Goal: Task Accomplishment & Management: Use online tool/utility

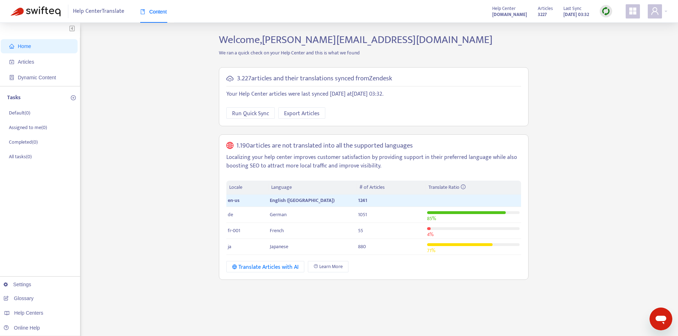
click at [39, 43] on span "Home" at bounding box center [40, 46] width 63 height 14
click at [605, 14] on img at bounding box center [605, 11] width 9 height 9
click at [619, 25] on link "Quick Sync" at bounding box center [620, 26] width 30 height 8
drag, startPoint x: 537, startPoint y: 14, endPoint x: 532, endPoint y: 14, distance: 5.7
click at [540, 14] on div "0" at bounding box center [547, 12] width 15 height 4
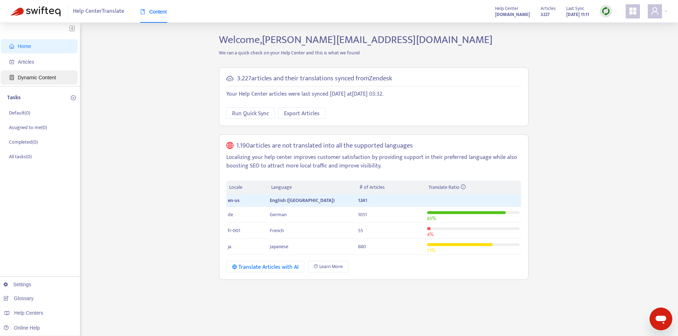
drag, startPoint x: 37, startPoint y: 58, endPoint x: 5, endPoint y: 78, distance: 37.3
click at [37, 58] on span "Articles" at bounding box center [40, 62] width 63 height 14
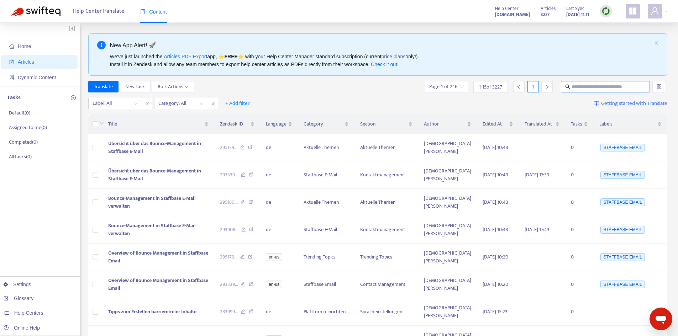
click at [583, 89] on input "text" at bounding box center [605, 87] width 68 height 8
type input "**********"
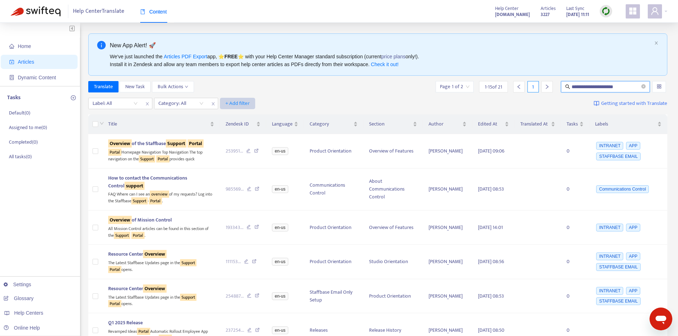
click at [232, 104] on span "+ Add filter" at bounding box center [237, 103] width 25 height 9
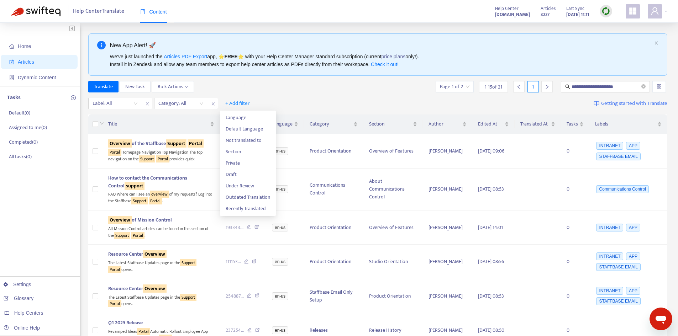
click at [423, 83] on div "**********" at bounding box center [377, 86] width 579 height 11
click at [606, 12] on img at bounding box center [605, 11] width 9 height 9
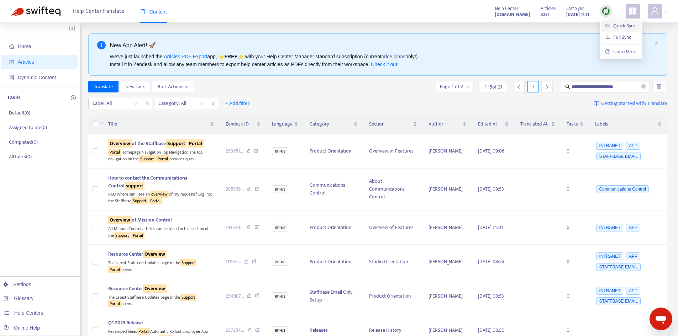
click at [614, 26] on link "Quick Sync" at bounding box center [620, 26] width 30 height 8
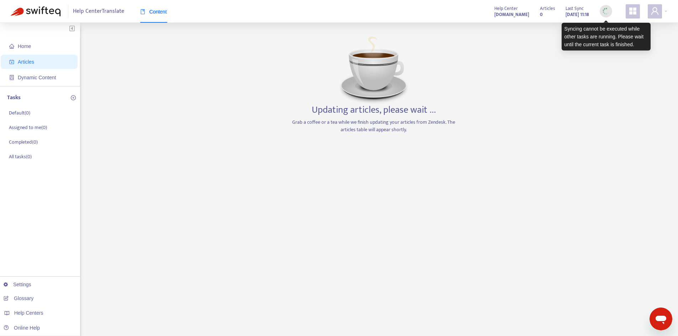
click at [607, 12] on img at bounding box center [605, 11] width 9 height 9
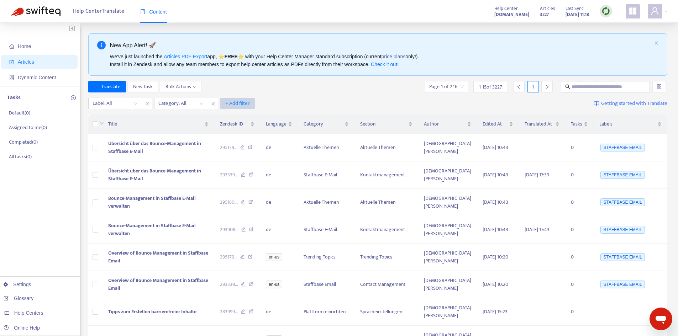
click at [226, 102] on span "+ Add filter" at bounding box center [237, 103] width 25 height 9
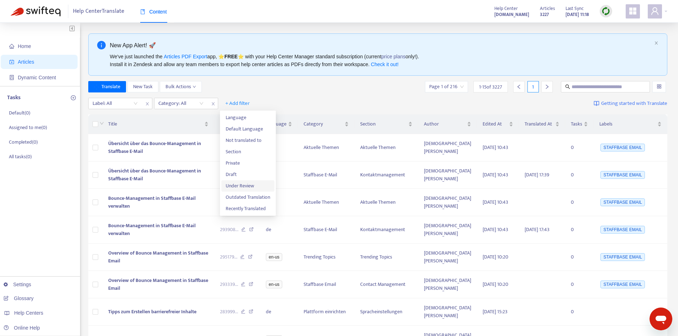
click at [245, 185] on span "Under Review" at bounding box center [248, 186] width 44 height 8
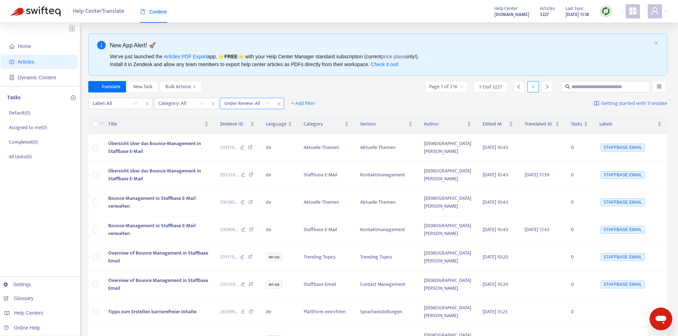
click at [266, 103] on input "search" at bounding box center [246, 103] width 45 height 11
click at [259, 115] on div "Yes" at bounding box center [288, 117] width 124 height 8
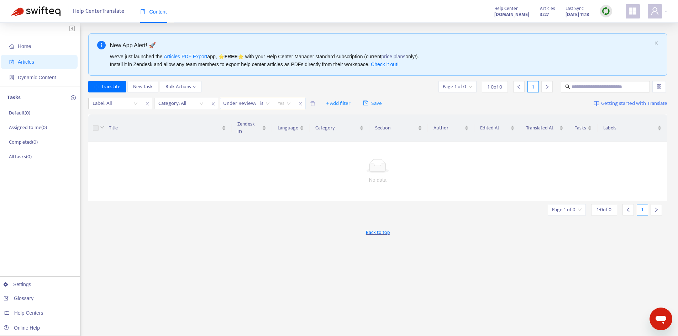
click at [282, 102] on span "Yes" at bounding box center [284, 103] width 13 height 11
click at [606, 9] on img at bounding box center [605, 11] width 9 height 9
click at [603, 14] on img at bounding box center [605, 11] width 9 height 9
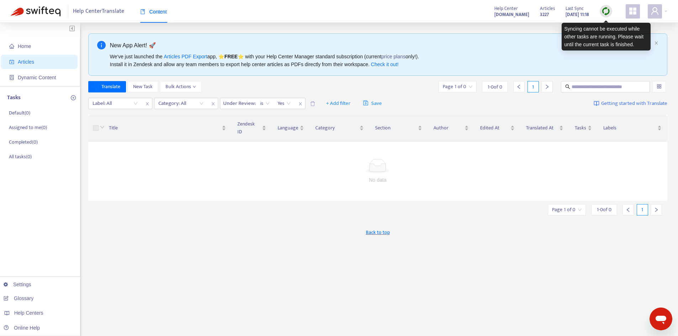
click at [606, 11] on img at bounding box center [605, 11] width 9 height 9
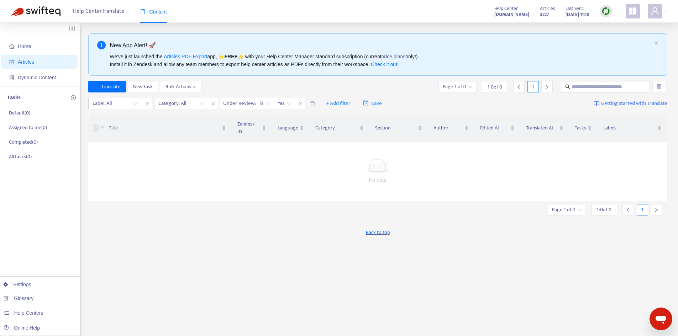
click at [300, 104] on icon "close" at bounding box center [300, 104] width 4 height 4
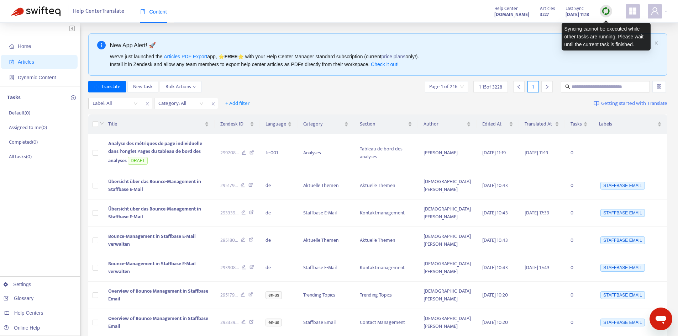
click at [607, 10] on img at bounding box center [605, 11] width 9 height 9
click at [604, 11] on img at bounding box center [605, 11] width 9 height 9
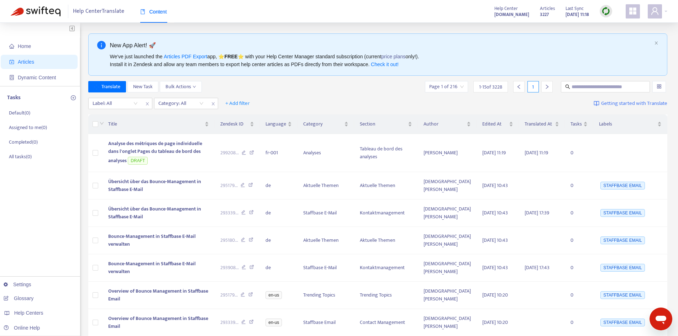
click at [234, 30] on div "Home Articles Dynamic Content Tasks Default ( 0 ) Assigned to me ( 0 ) Complete…" at bounding box center [339, 313] width 678 height 581
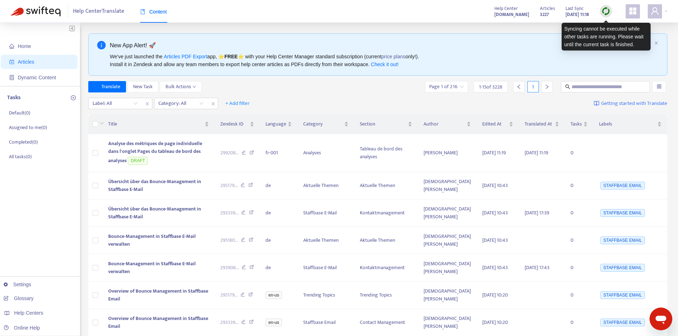
click at [608, 9] on img at bounding box center [605, 11] width 9 height 9
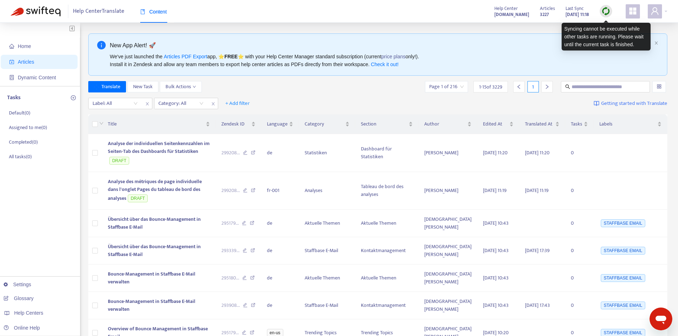
click at [607, 13] on img at bounding box center [605, 11] width 9 height 9
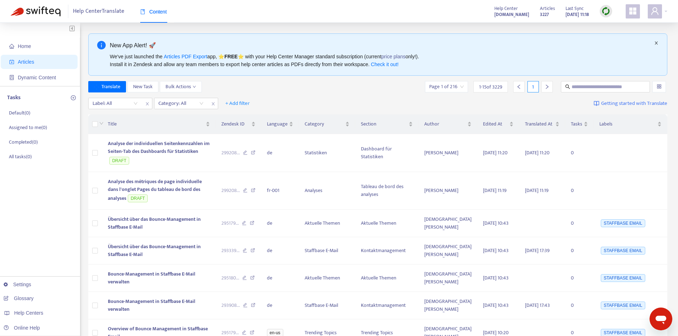
click at [657, 43] on icon "close" at bounding box center [656, 43] width 4 height 4
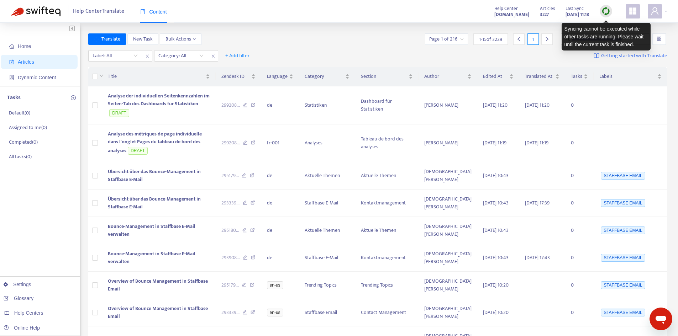
click at [604, 11] on img at bounding box center [605, 11] width 9 height 9
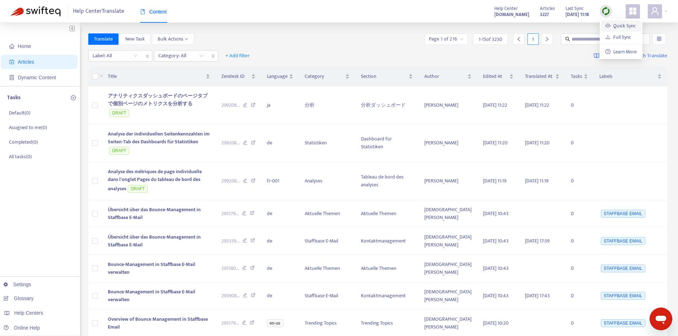
click at [623, 27] on link "Quick Sync" at bounding box center [620, 26] width 30 height 8
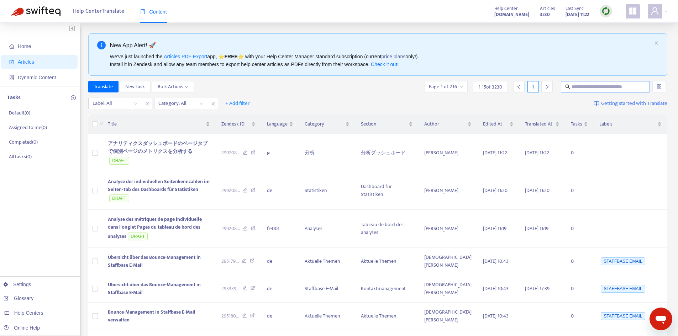
click at [597, 90] on input "text" at bounding box center [605, 87] width 68 height 8
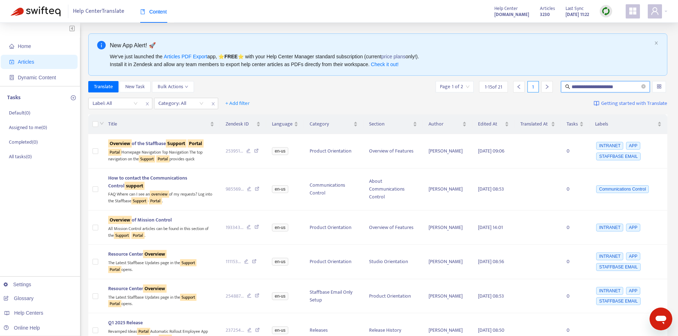
drag, startPoint x: 622, startPoint y: 86, endPoint x: 486, endPoint y: 83, distance: 136.3
click at [486, 83] on div "**********" at bounding box center [550, 86] width 233 height 11
type input "*"
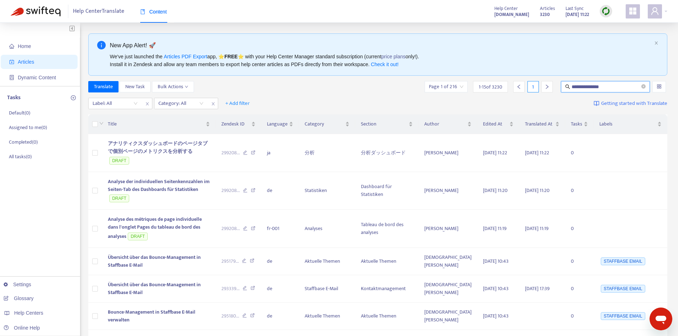
type input "**********"
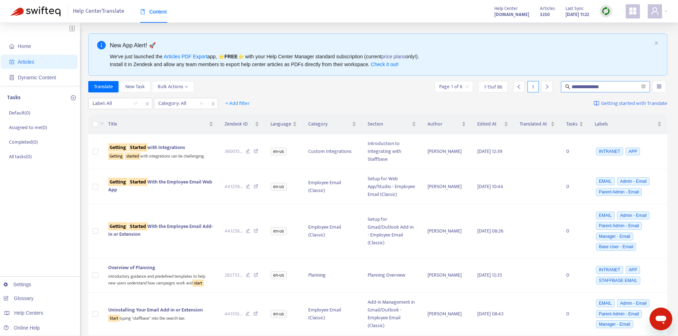
click at [646, 85] on span "**********" at bounding box center [605, 86] width 89 height 11
click at [644, 87] on icon "close-circle" at bounding box center [643, 86] width 4 height 4
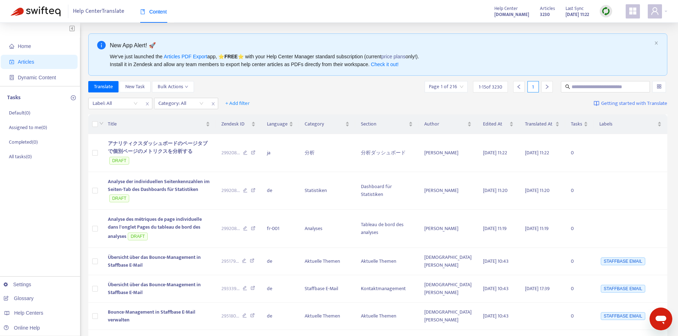
click at [634, 14] on icon "appstore" at bounding box center [632, 10] width 7 height 7
click at [380, 84] on div "Translate New Task Bulk Actions Page 1 of 216 1 - 15 of 3230 1" at bounding box center [377, 86] width 579 height 11
click at [42, 47] on span "Home" at bounding box center [40, 46] width 63 height 14
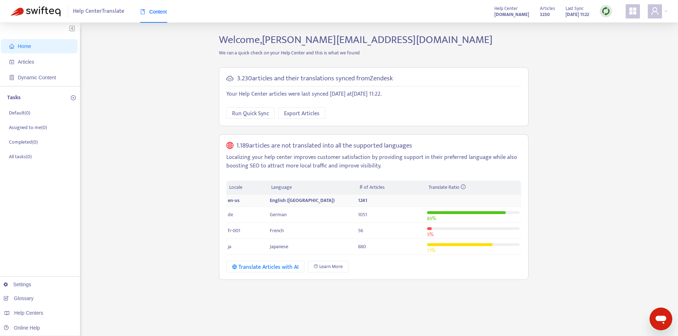
click at [257, 203] on td "en-us" at bounding box center [247, 201] width 42 height 12
click at [237, 201] on span "en-us" at bounding box center [234, 200] width 12 height 8
click at [238, 198] on span "en-us" at bounding box center [234, 200] width 12 height 8
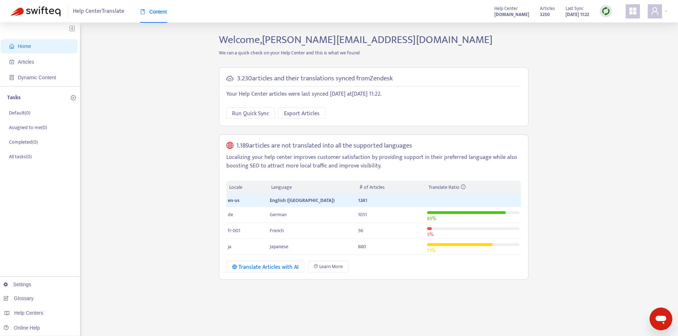
drag, startPoint x: 27, startPoint y: 61, endPoint x: 65, endPoint y: 86, distance: 45.9
click at [27, 60] on span "Articles" at bounding box center [26, 62] width 16 height 6
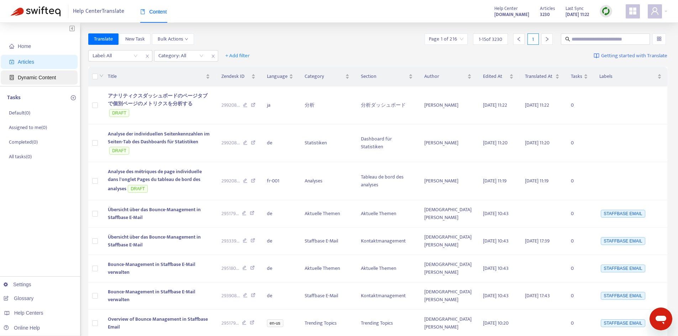
click at [42, 76] on span "Dynamic Content" at bounding box center [37, 78] width 38 height 6
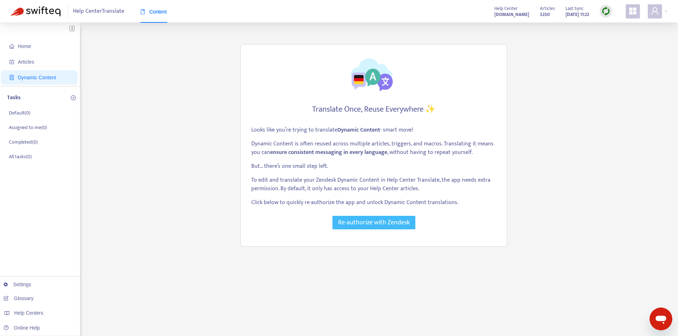
click at [395, 224] on span "Re-authorize with Zendesk" at bounding box center [374, 223] width 72 height 10
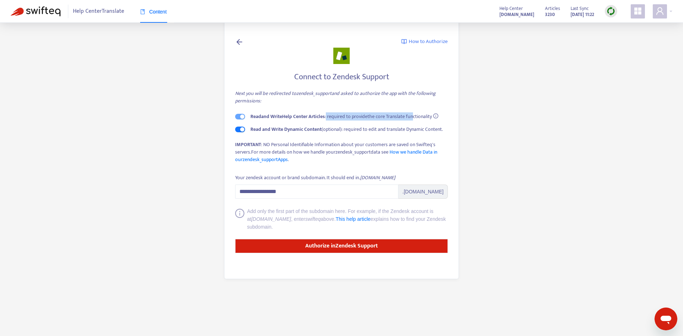
drag, startPoint x: 329, startPoint y: 117, endPoint x: 416, endPoint y: 119, distance: 86.1
click at [416, 119] on span "Read and Write Help Center Articles : required to provide the core Translate fu…" at bounding box center [340, 116] width 181 height 8
drag, startPoint x: 245, startPoint y: 93, endPoint x: 385, endPoint y: 94, distance: 139.8
click at [385, 94] on icon "Next you will be redirected to zendesk_support and asked to authorize the app w…" at bounding box center [335, 97] width 201 height 16
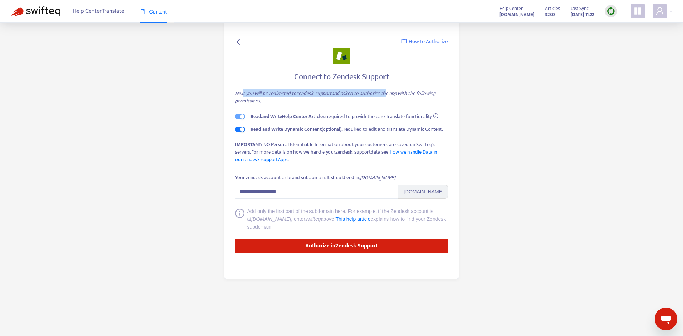
click at [385, 94] on icon "Next you will be redirected to zendesk_support and asked to authorize the app w…" at bounding box center [335, 97] width 201 height 16
drag, startPoint x: 366, startPoint y: 97, endPoint x: 370, endPoint y: 99, distance: 4.2
click at [370, 99] on div "Next you will be redirected to zendesk_support and asked to authorize the app w…" at bounding box center [341, 97] width 213 height 15
drag, startPoint x: 252, startPoint y: 126, endPoint x: 331, endPoint y: 125, distance: 79.4
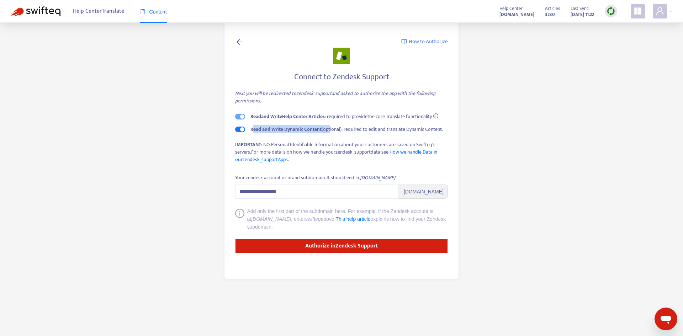
click at [331, 125] on div "Read and Write Help Center Articles : required to provide the core Translate fu…" at bounding box center [341, 123] width 213 height 20
click at [354, 131] on span "Read and Write Dynamic Content (optional): required to edit and translate Dynam…" at bounding box center [346, 129] width 192 height 8
drag, startPoint x: 390, startPoint y: 129, endPoint x: 417, endPoint y: 129, distance: 27.0
click at [417, 129] on span "Read and Write Dynamic Content (optional): required to edit and translate Dynam…" at bounding box center [346, 129] width 192 height 8
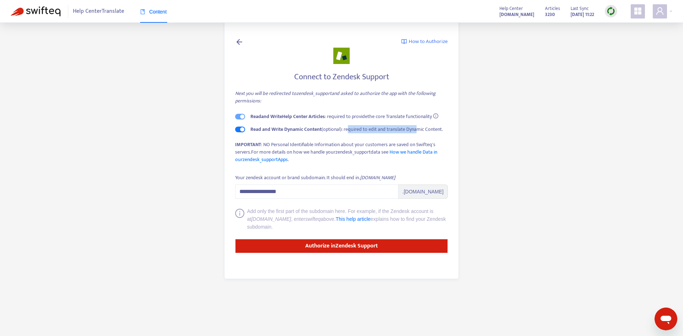
click at [417, 129] on span "Read and Write Dynamic Content (optional): required to edit and translate Dynam…" at bounding box center [346, 129] width 192 height 8
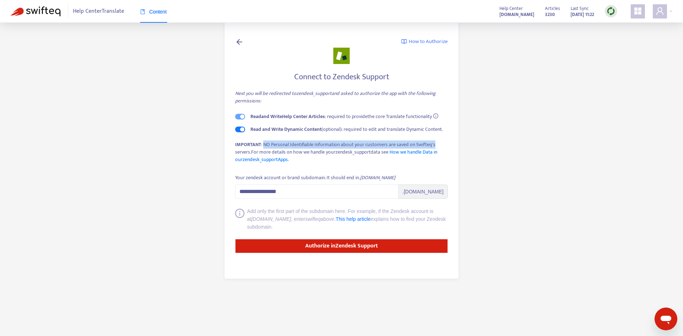
drag, startPoint x: 264, startPoint y: 144, endPoint x: 434, endPoint y: 144, distance: 169.7
click at [434, 144] on div "IMPORTANT : NO Personal Identifiable Information about your customers are saved…" at bounding box center [341, 152] width 213 height 22
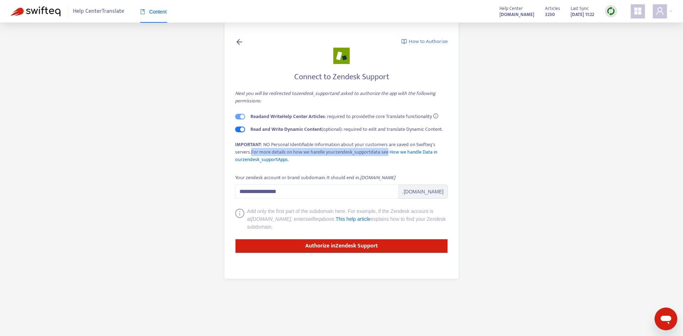
drag, startPoint x: 271, startPoint y: 152, endPoint x: 389, endPoint y: 154, distance: 117.8
click at [389, 154] on span "For more details on how we handle your zendesk_support data see How we handle D…" at bounding box center [336, 156] width 202 height 16
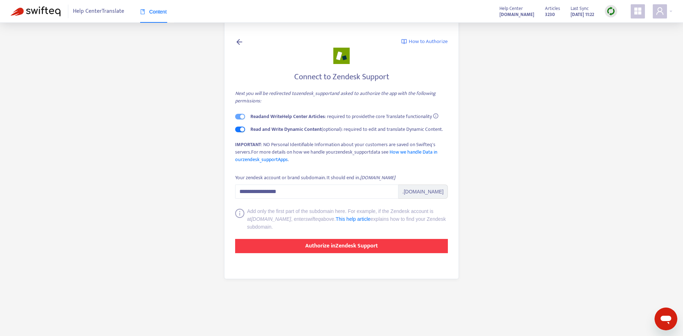
click at [297, 244] on button "Authorize in Zendesk Support" at bounding box center [341, 246] width 213 height 14
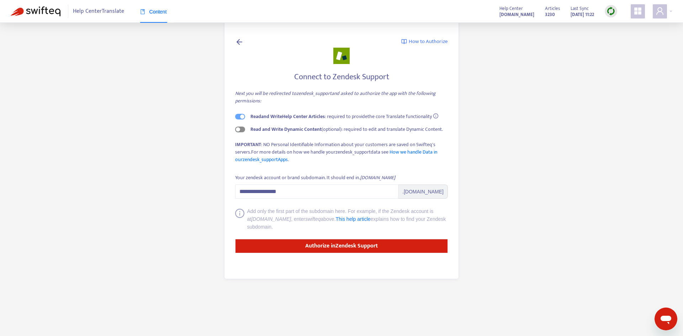
click at [241, 128] on span "button" at bounding box center [240, 130] width 10 height 6
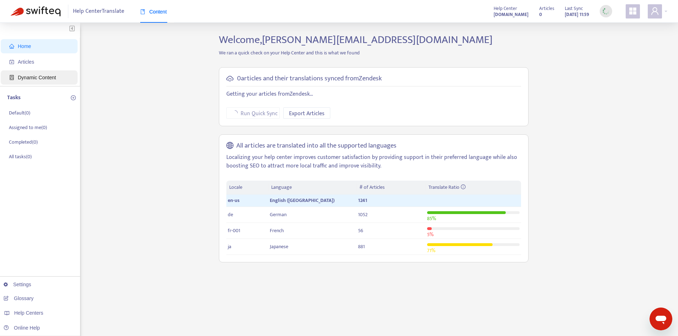
click at [47, 77] on span "Dynamic Content" at bounding box center [37, 78] width 38 height 6
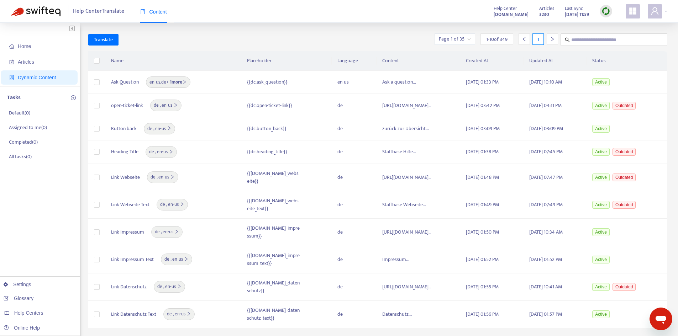
click at [504, 41] on span "1 - 10 of 349" at bounding box center [496, 39] width 21 height 7
click at [549, 38] on div at bounding box center [551, 38] width 11 height 11
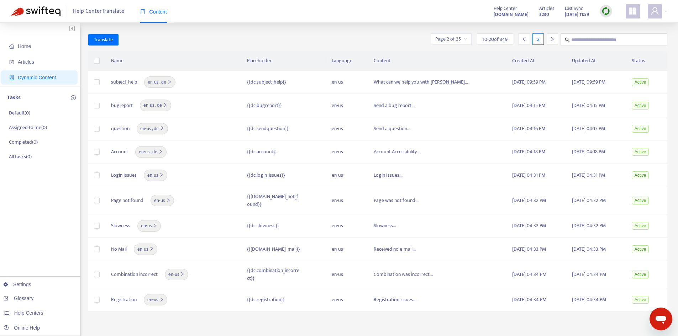
click at [550, 38] on icon "right" at bounding box center [552, 39] width 5 height 5
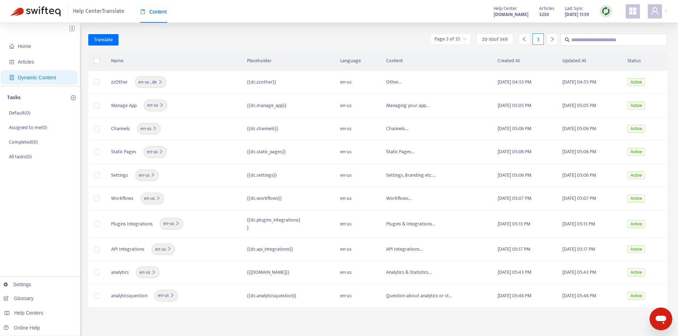
click at [550, 38] on icon "right" at bounding box center [552, 39] width 5 height 5
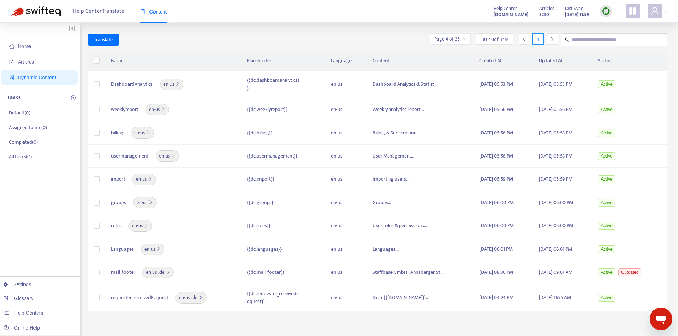
click at [550, 38] on icon "right" at bounding box center [552, 39] width 5 height 5
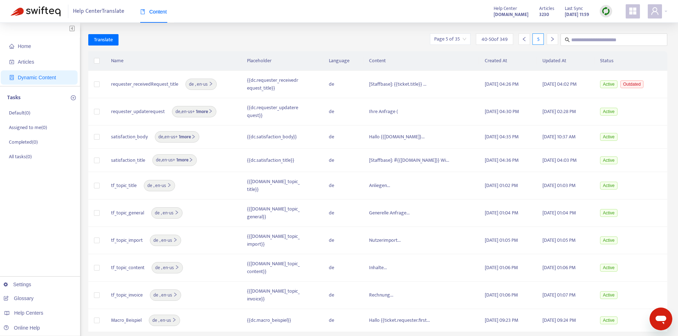
click at [553, 37] on icon "right" at bounding box center [552, 39] width 5 height 5
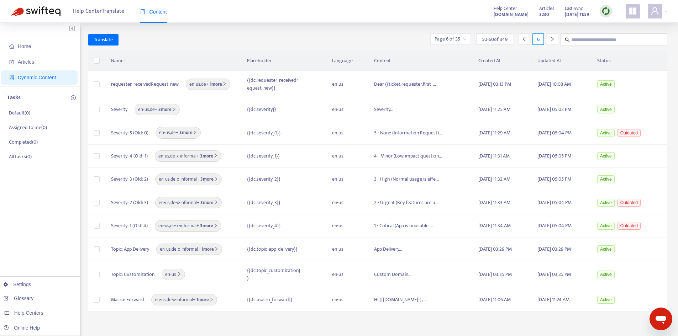
click at [548, 38] on div at bounding box center [551, 38] width 11 height 11
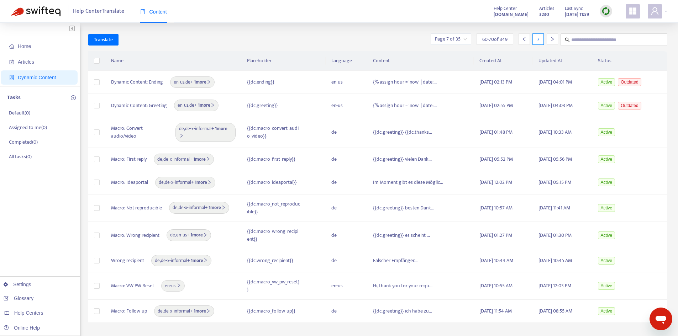
click at [548, 38] on div at bounding box center [551, 38] width 11 height 11
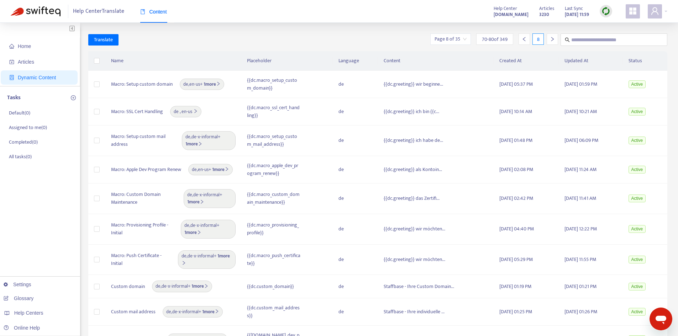
click at [523, 40] on icon "left" at bounding box center [524, 39] width 5 height 5
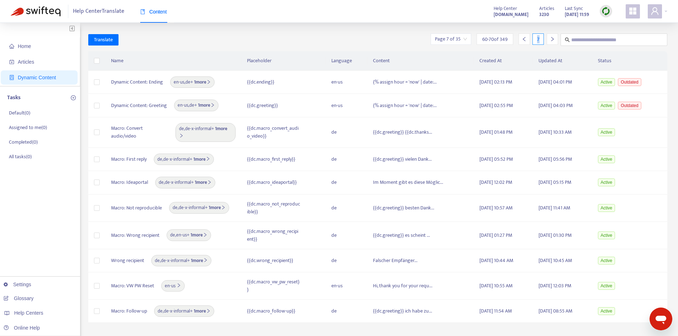
click at [523, 40] on icon "left" at bounding box center [524, 39] width 5 height 5
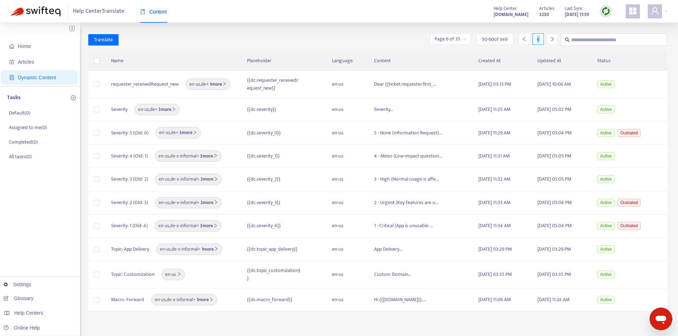
click at [523, 40] on icon "left" at bounding box center [524, 39] width 5 height 5
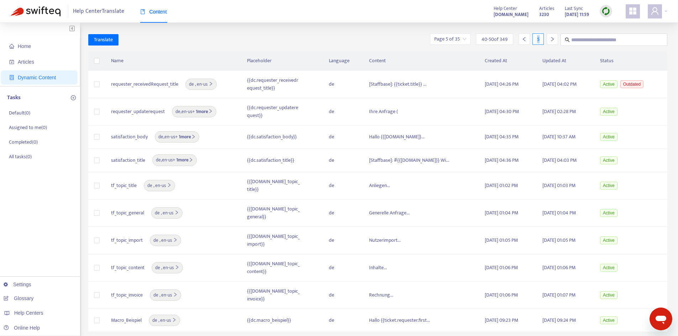
click at [524, 41] on icon "left" at bounding box center [524, 39] width 5 height 5
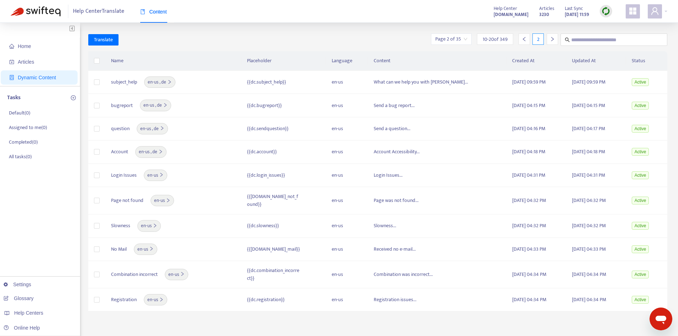
click at [524, 41] on icon "left" at bounding box center [524, 39] width 5 height 5
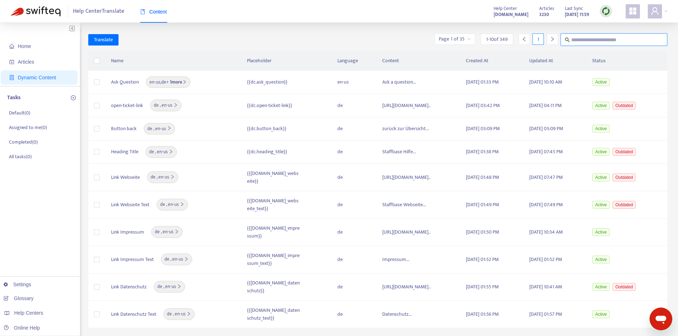
click at [598, 40] on input "text" at bounding box center [614, 39] width 86 height 9
type input "*********"
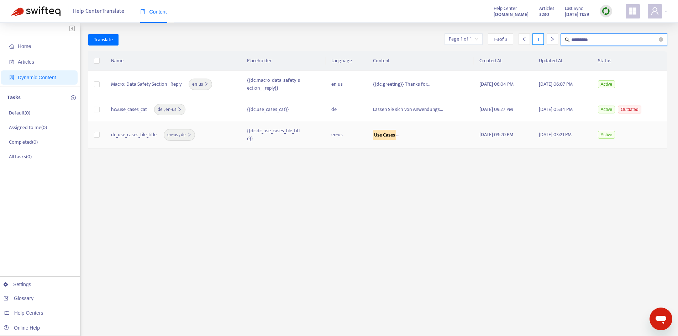
click at [379, 134] on mark "Use Cases" at bounding box center [384, 135] width 23 height 10
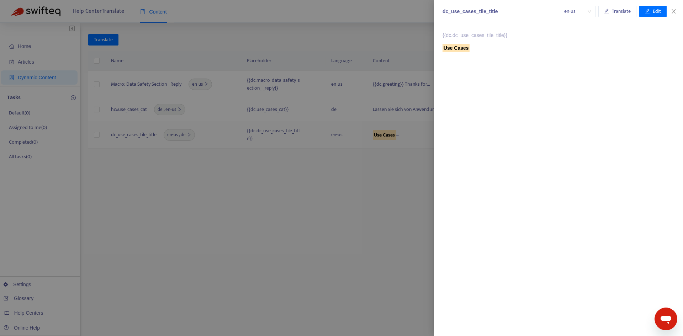
click at [391, 134] on div at bounding box center [341, 168] width 683 height 336
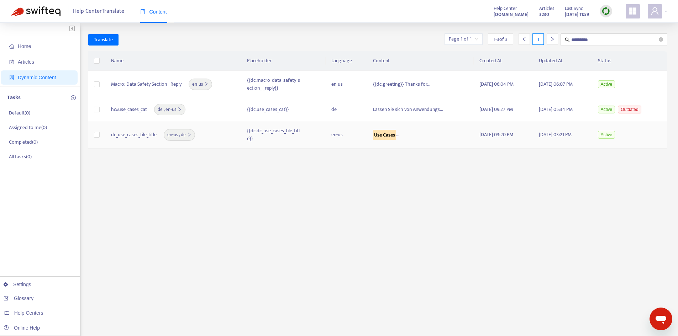
click at [389, 134] on span "Use Cases ..." at bounding box center [386, 135] width 26 height 10
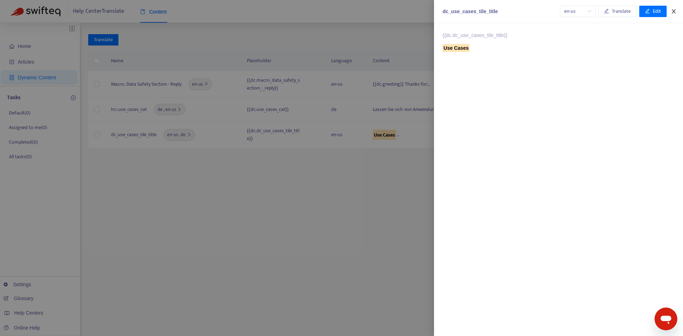
click at [676, 13] on icon "close" at bounding box center [674, 12] width 6 height 6
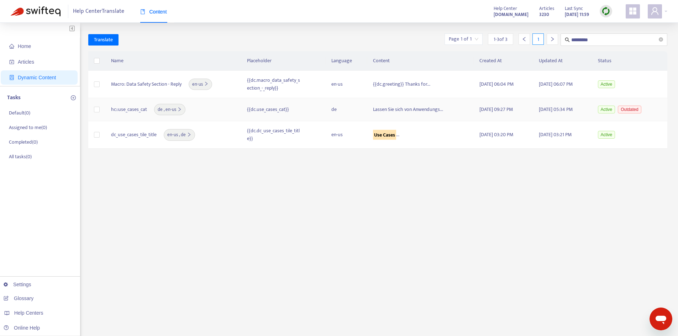
click at [168, 110] on span "de , en-us" at bounding box center [170, 109] width 24 height 7
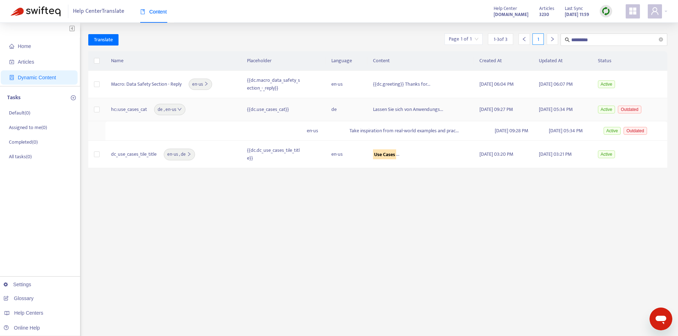
click at [634, 112] on span "Outdated" at bounding box center [629, 110] width 23 height 8
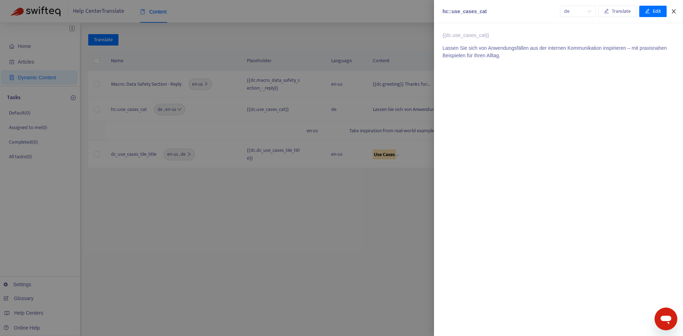
click at [675, 11] on icon "close" at bounding box center [674, 11] width 4 height 4
